Goal: Task Accomplishment & Management: Use online tool/utility

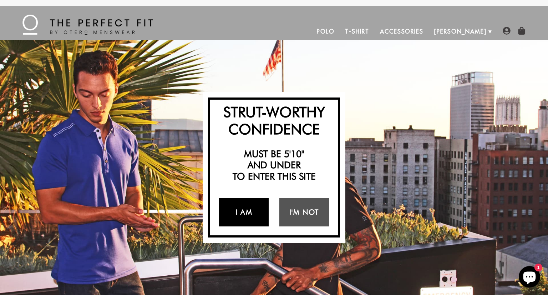
click at [245, 213] on link "I Am" at bounding box center [244, 212] width 50 height 29
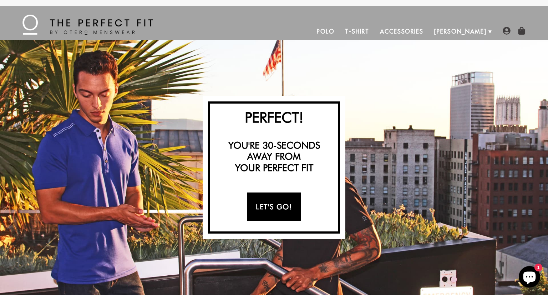
click at [271, 210] on link "Let's Go!" at bounding box center [274, 206] width 54 height 29
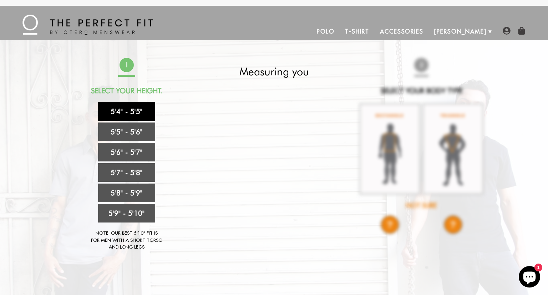
click at [137, 114] on link "5'4" - 5'5"" at bounding box center [126, 111] width 57 height 19
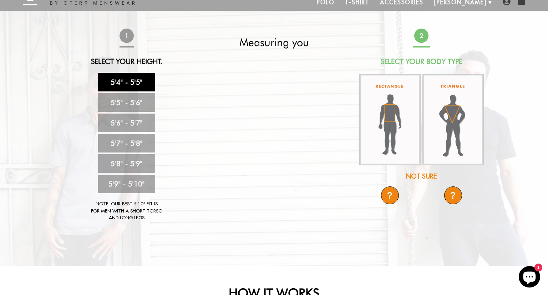
scroll to position [28, 0]
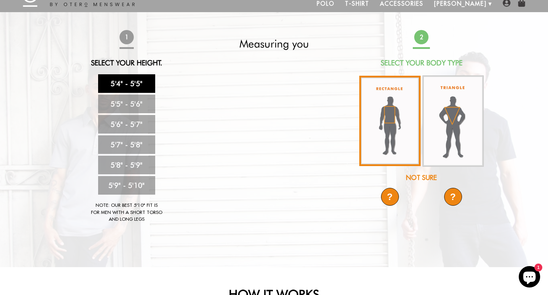
click at [398, 134] on img at bounding box center [389, 121] width 61 height 90
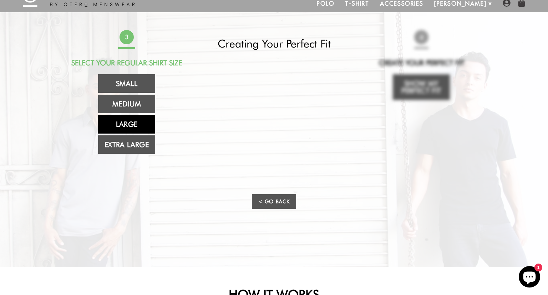
click at [136, 120] on link "Large" at bounding box center [126, 124] width 57 height 19
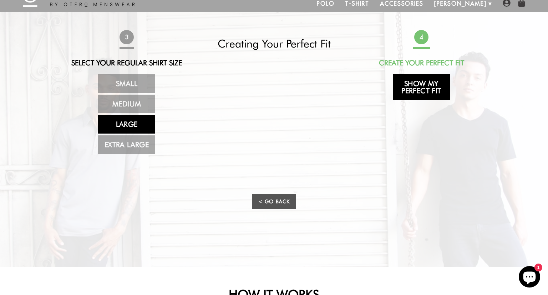
click at [429, 92] on link "Show My Perfect Fit" at bounding box center [421, 87] width 57 height 26
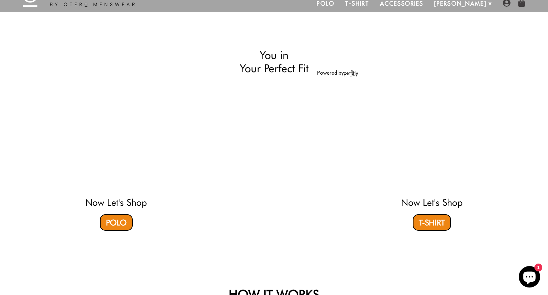
select select "L"
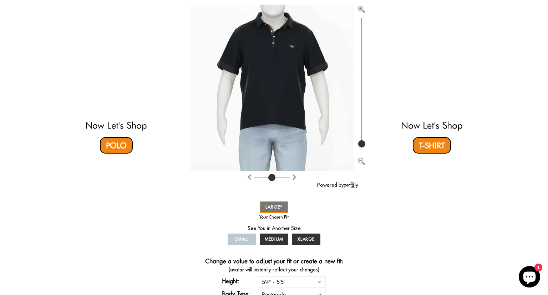
scroll to position [91, 0]
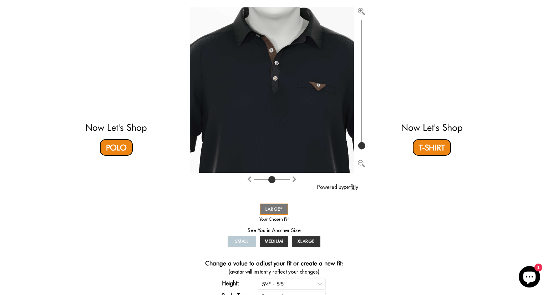
type input "100"
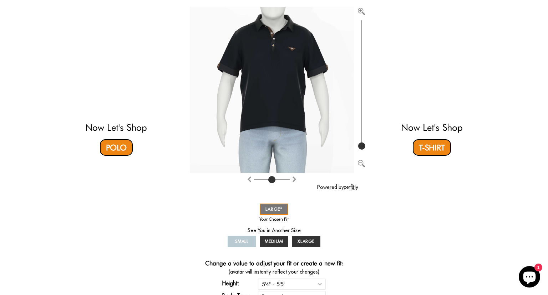
drag, startPoint x: 360, startPoint y: 143, endPoint x: 358, endPoint y: 156, distance: 12.8
click at [358, 151] on input "range" at bounding box center [361, 85] width 7 height 133
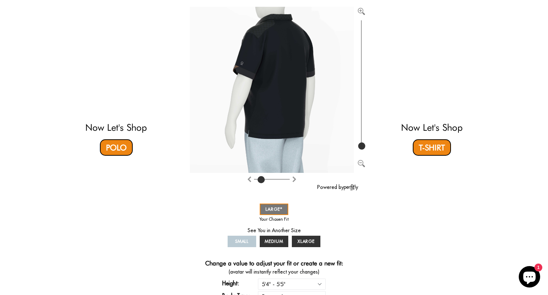
drag, startPoint x: 272, startPoint y: 179, endPoint x: 262, endPoint y: 180, distance: 10.4
type input "1"
click at [262, 180] on input "range" at bounding box center [272, 180] width 36 height 1
click at [131, 203] on div "Now Let's Shop Polo You in Your Perfect Fit Powered by SMALL MEDIUM LARGE XLARG…" at bounding box center [274, 143] width 421 height 355
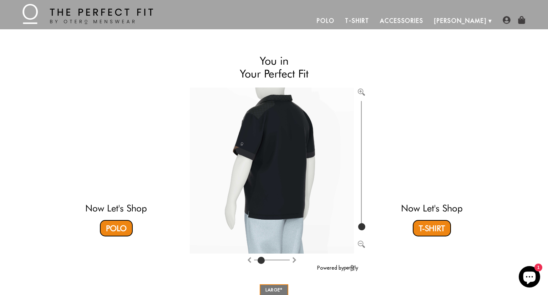
scroll to position [0, 0]
